Goal: Transaction & Acquisition: Purchase product/service

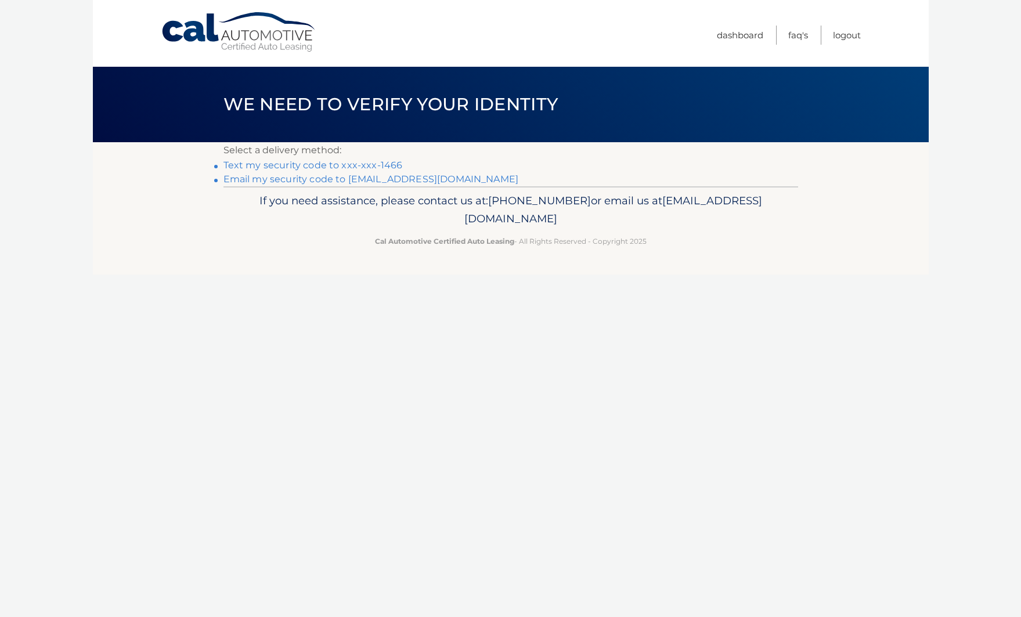
click at [318, 168] on link "Text my security code to xxx-xxx-1466" at bounding box center [312, 165] width 179 height 11
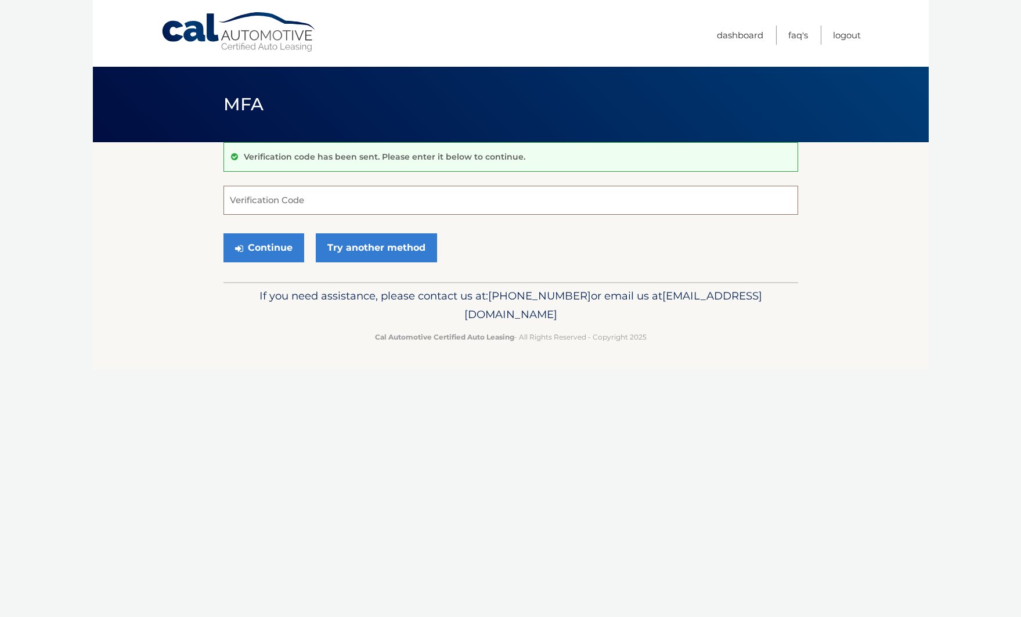
click at [261, 197] on input "Verification Code" at bounding box center [510, 200] width 575 height 29
type input "798441"
click at [270, 244] on button "Continue" at bounding box center [263, 247] width 81 height 29
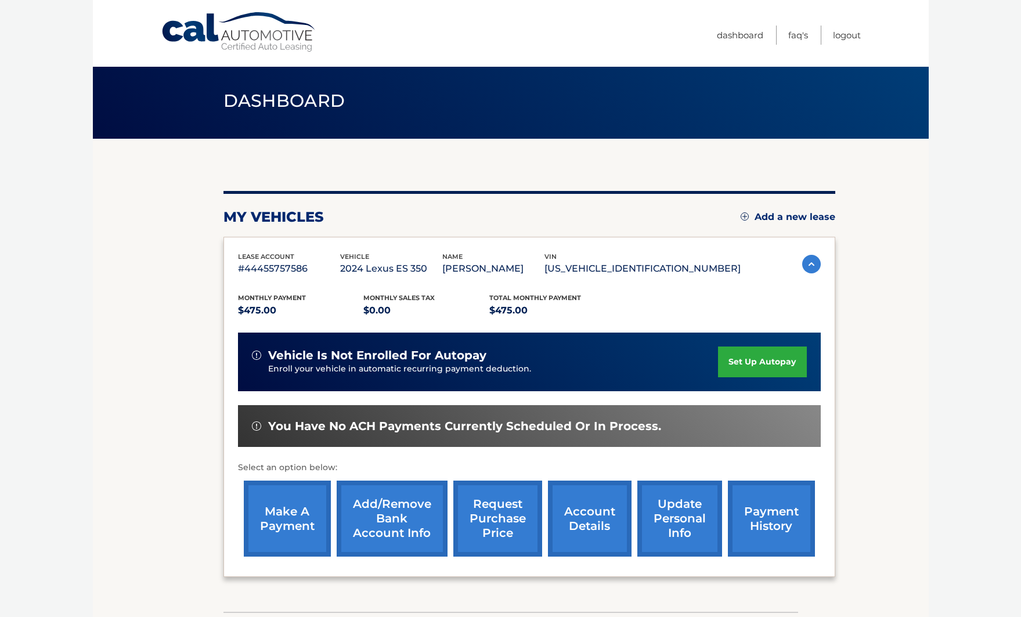
click at [287, 511] on link "make a payment" at bounding box center [287, 519] width 87 height 76
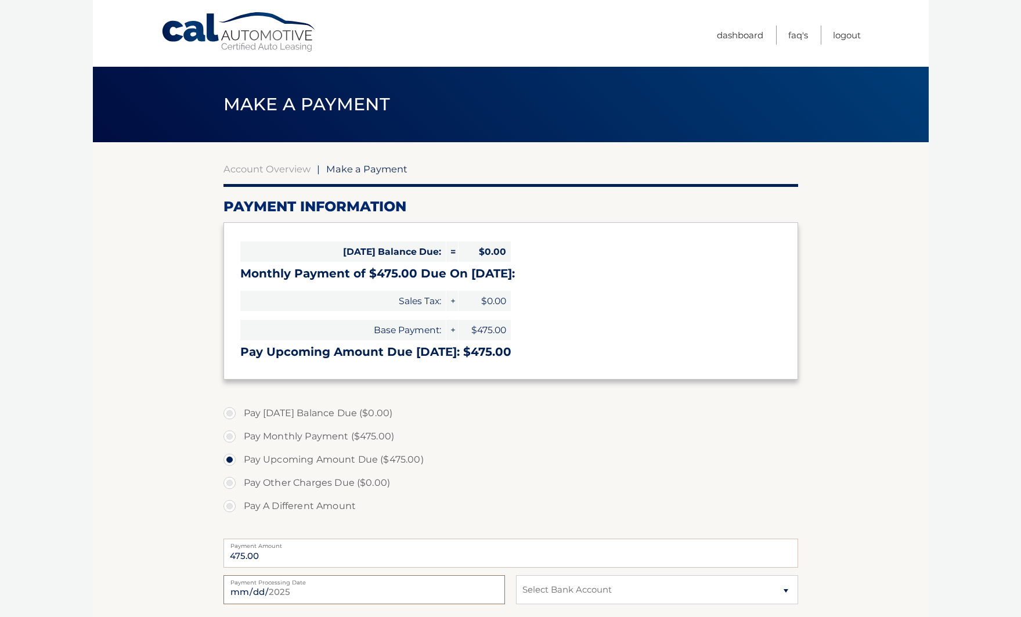
click at [277, 591] on input "2025-08-11" at bounding box center [364, 589] width 282 height 29
type input "2025-08-13"
click at [923, 499] on section "Account Overview | Make a Payment Payment Information Today's Balance Due: = $0…" at bounding box center [511, 441] width 836 height 599
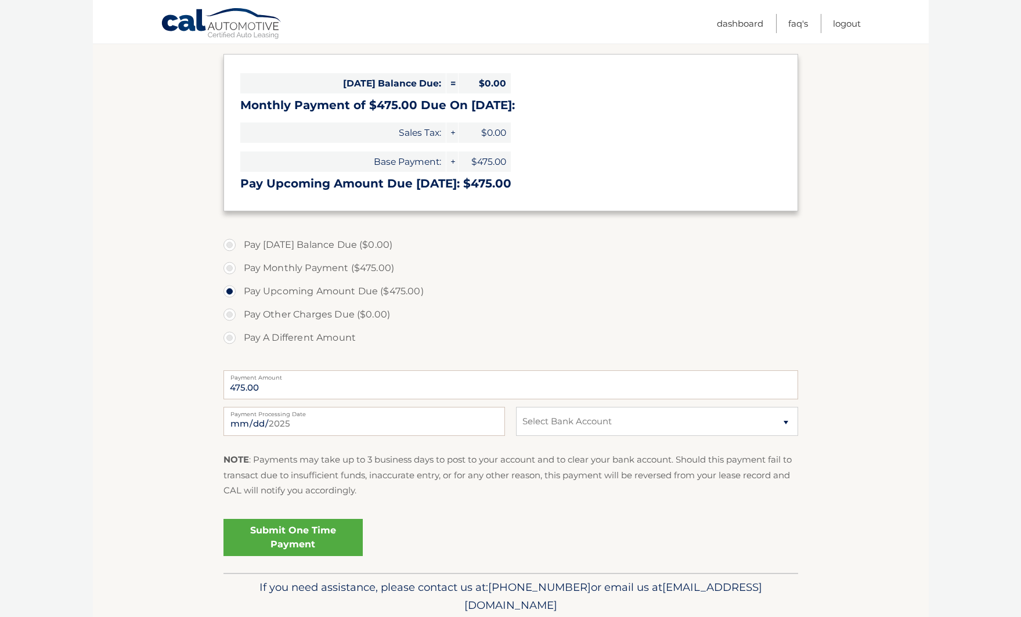
scroll to position [186, 0]
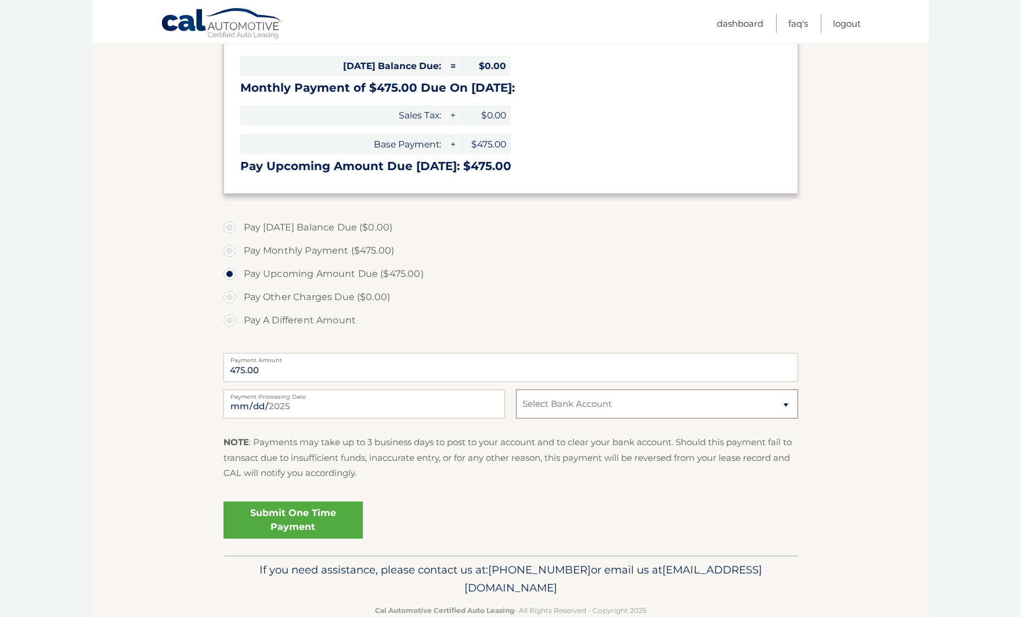
click at [639, 403] on select "Select Bank Account Checking BANK OF AMERICA N.A. *****3451 Checking BANK OF AM…" at bounding box center [657, 403] width 282 height 29
select select "NGFmYjRiMDctMjNjYy00Yzc4LWI3NTgtNGVjZGRjNTczNTkx"
click at [286, 521] on link "Submit One Time Payment" at bounding box center [292, 520] width 139 height 37
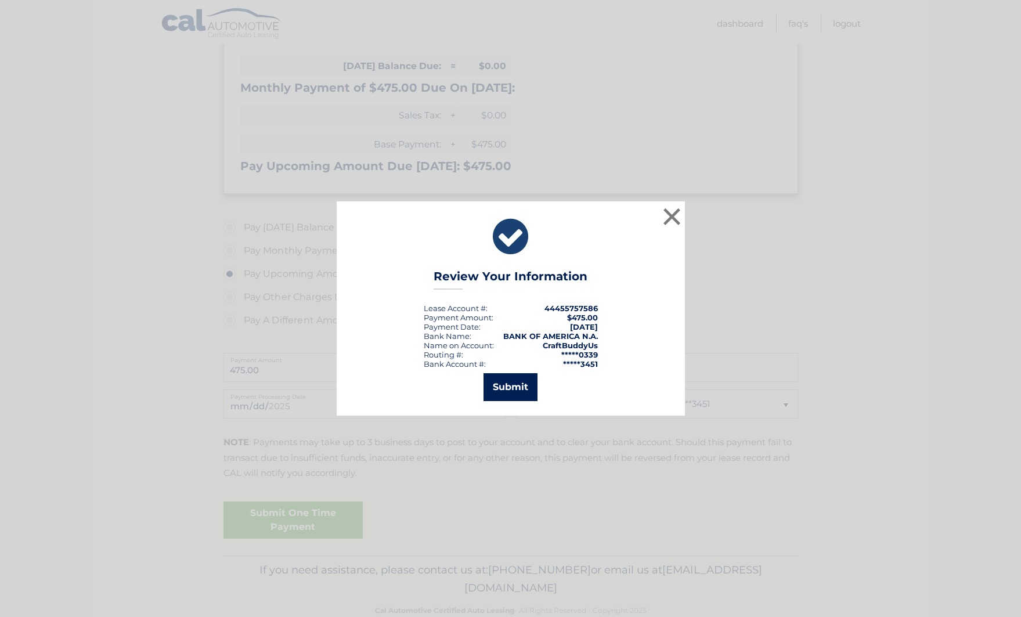
click at [518, 382] on button "Submit" at bounding box center [511, 387] width 54 height 28
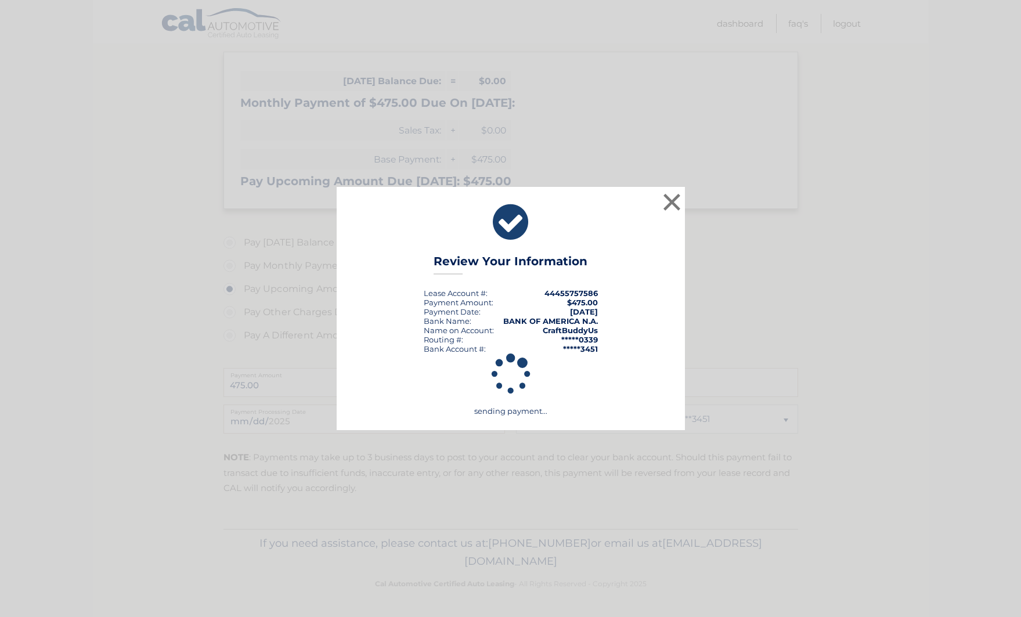
scroll to position [171, 0]
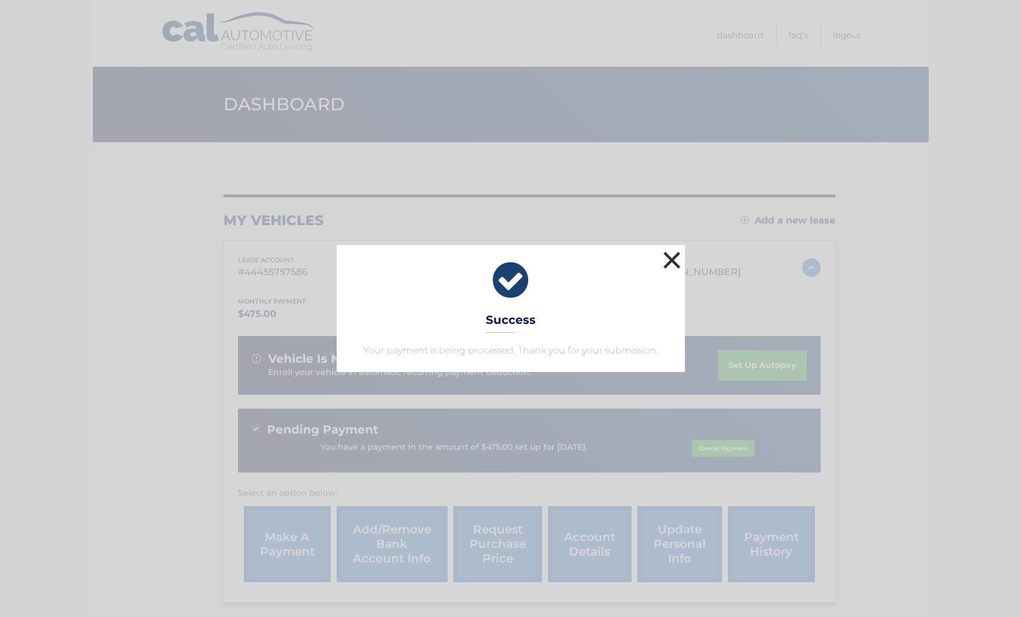
click at [672, 259] on button "×" at bounding box center [672, 259] width 23 height 23
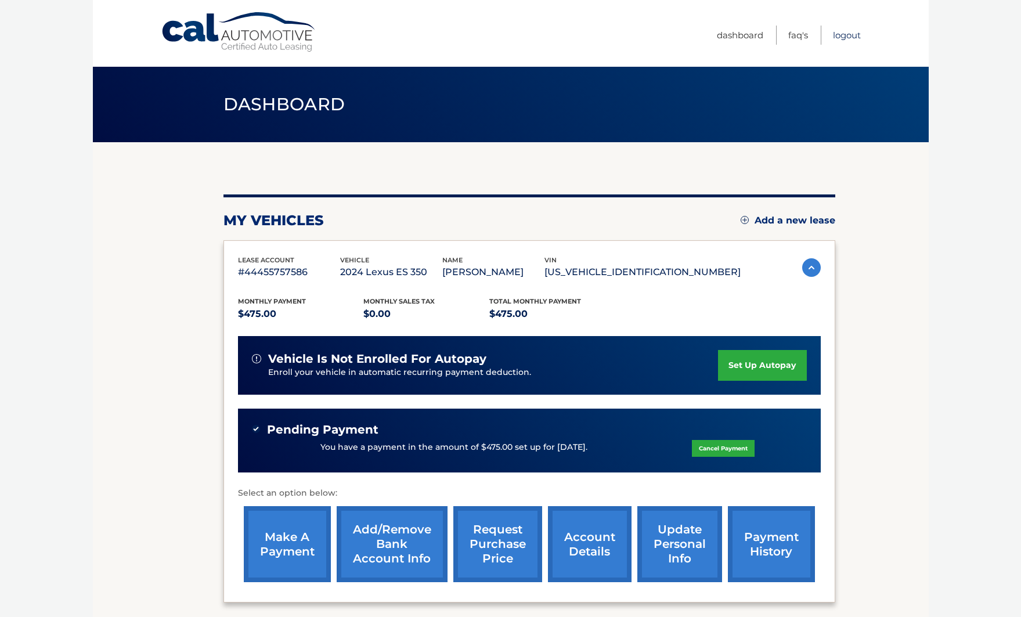
click at [846, 35] on link "Logout" at bounding box center [847, 35] width 28 height 19
